Goal: Transaction & Acquisition: Purchase product/service

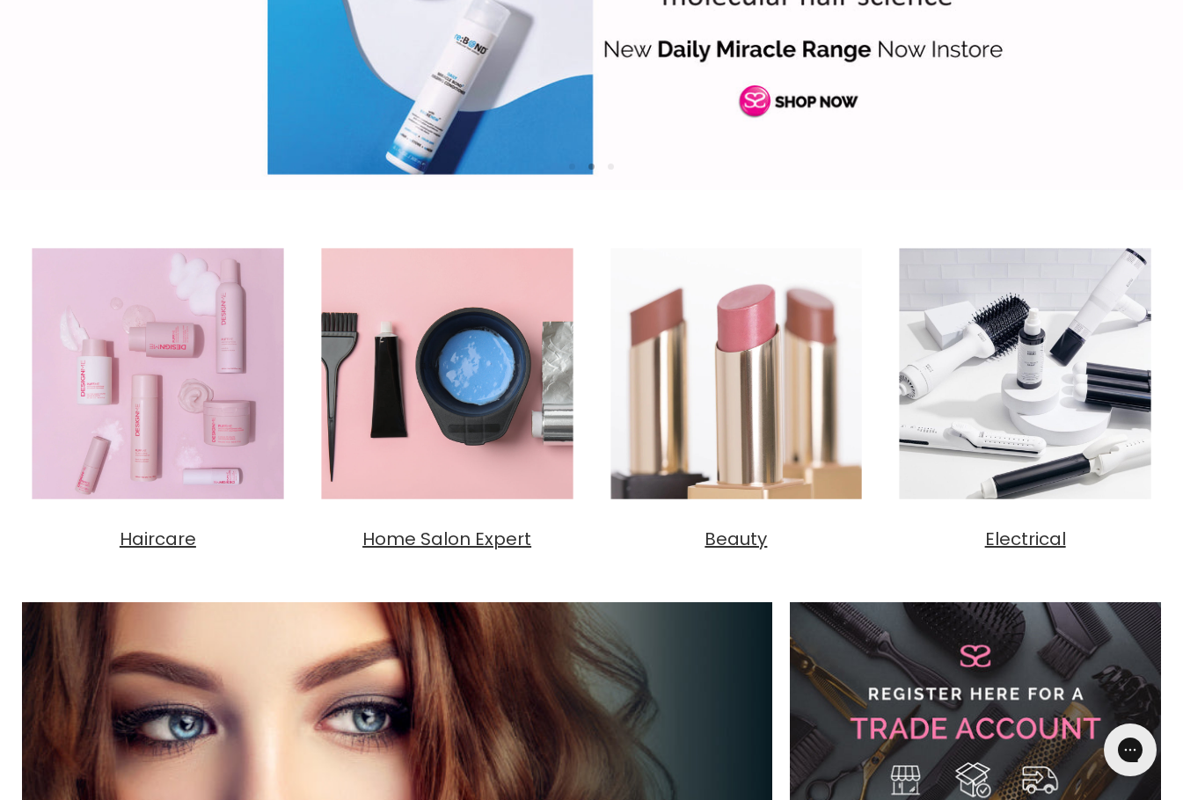
scroll to position [440, 0]
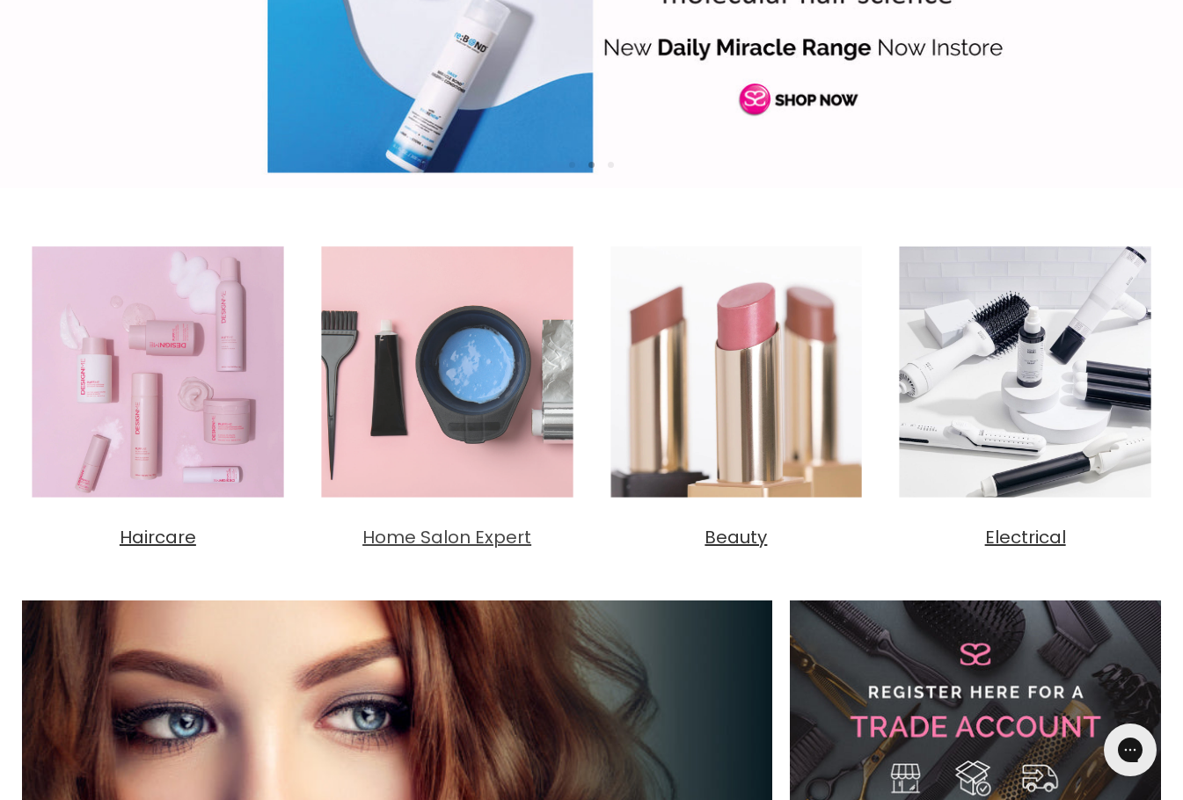
click at [459, 538] on span "Home Salon Expert" at bounding box center [446, 537] width 169 height 25
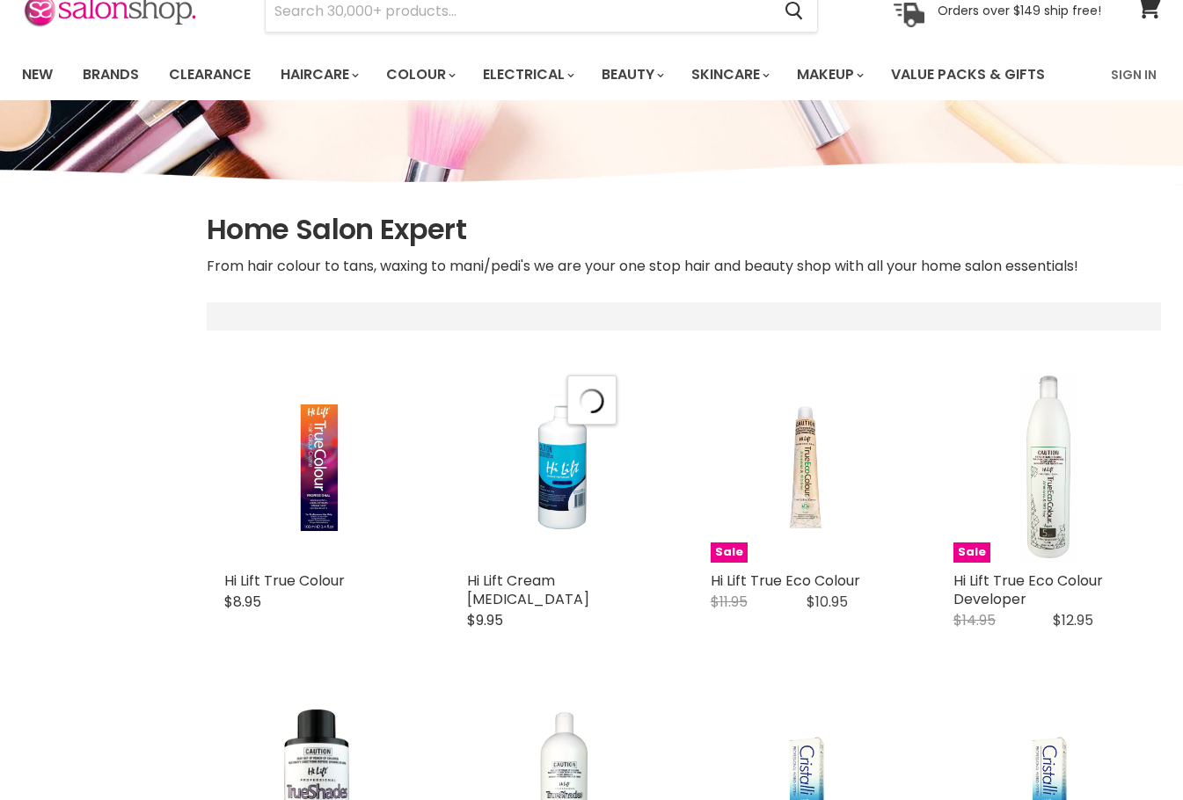
select select "manual"
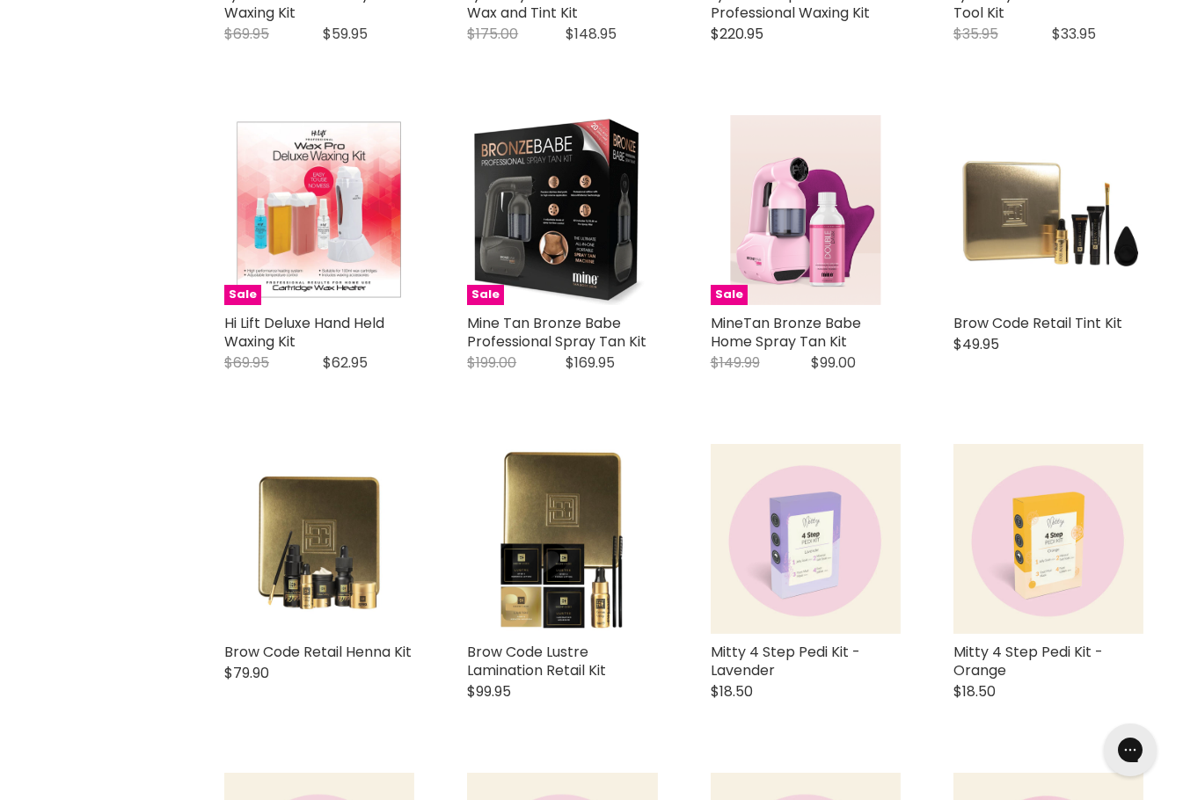
scroll to position [2814, 0]
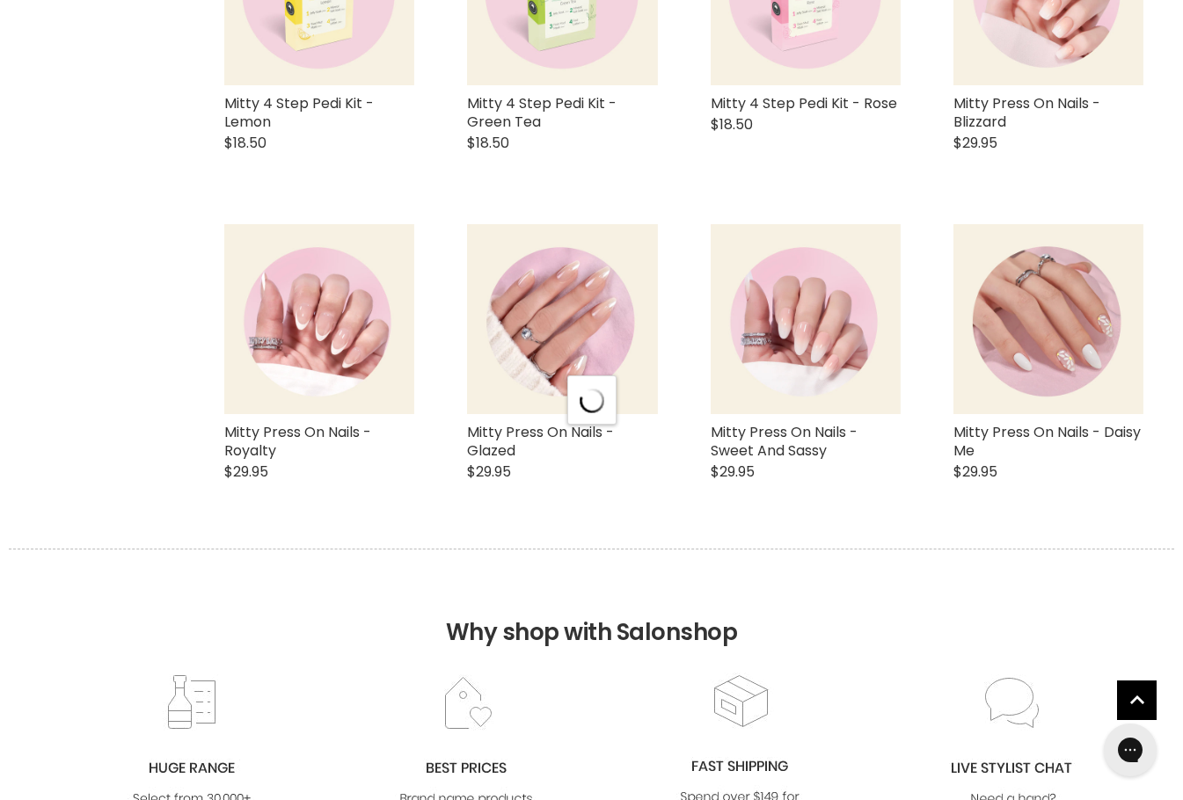
select select "manual"
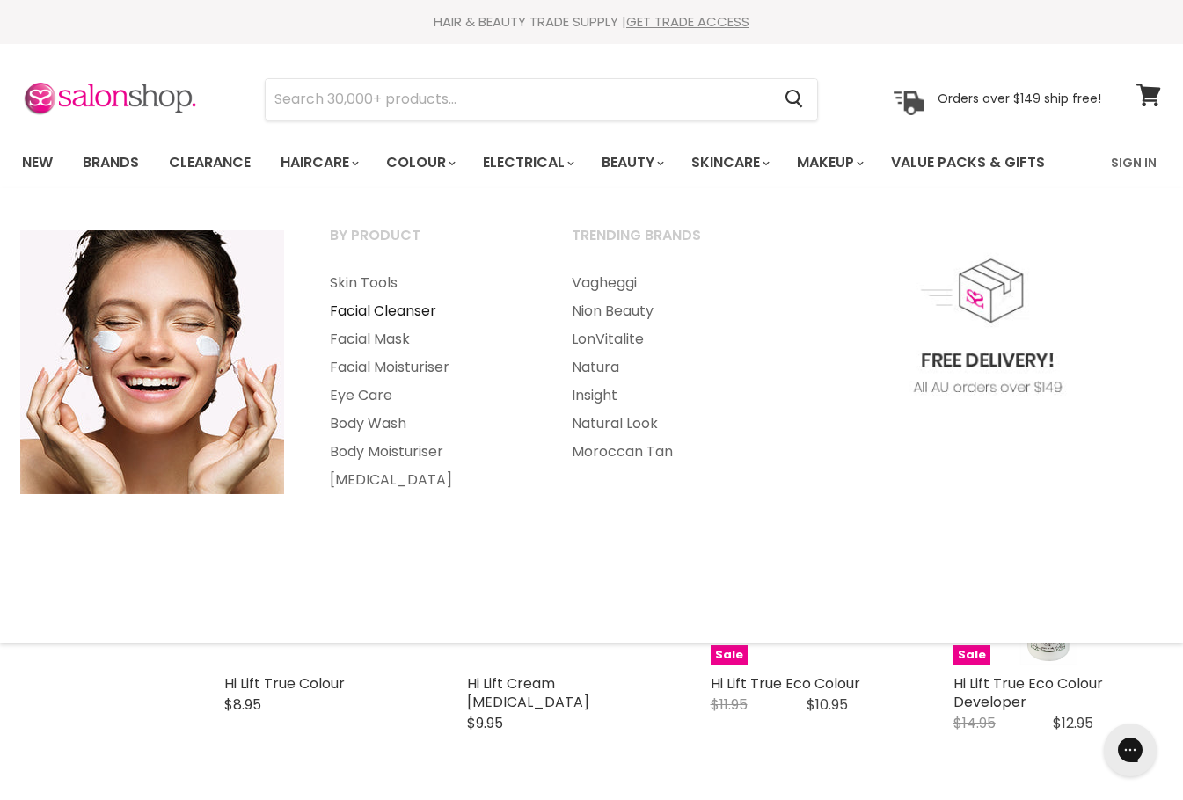
click at [385, 311] on link "Facial Cleanser" at bounding box center [427, 311] width 238 height 28
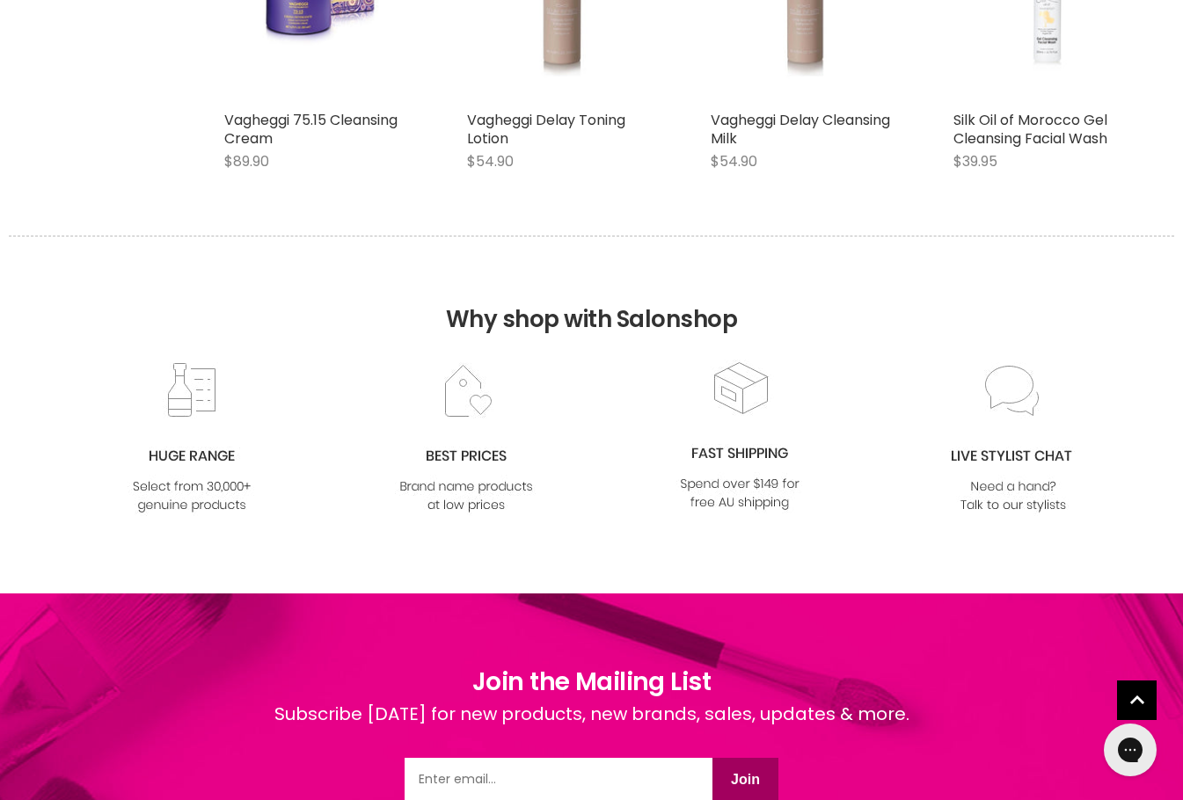
scroll to position [3342, 0]
